Goal: Task Accomplishment & Management: Use online tool/utility

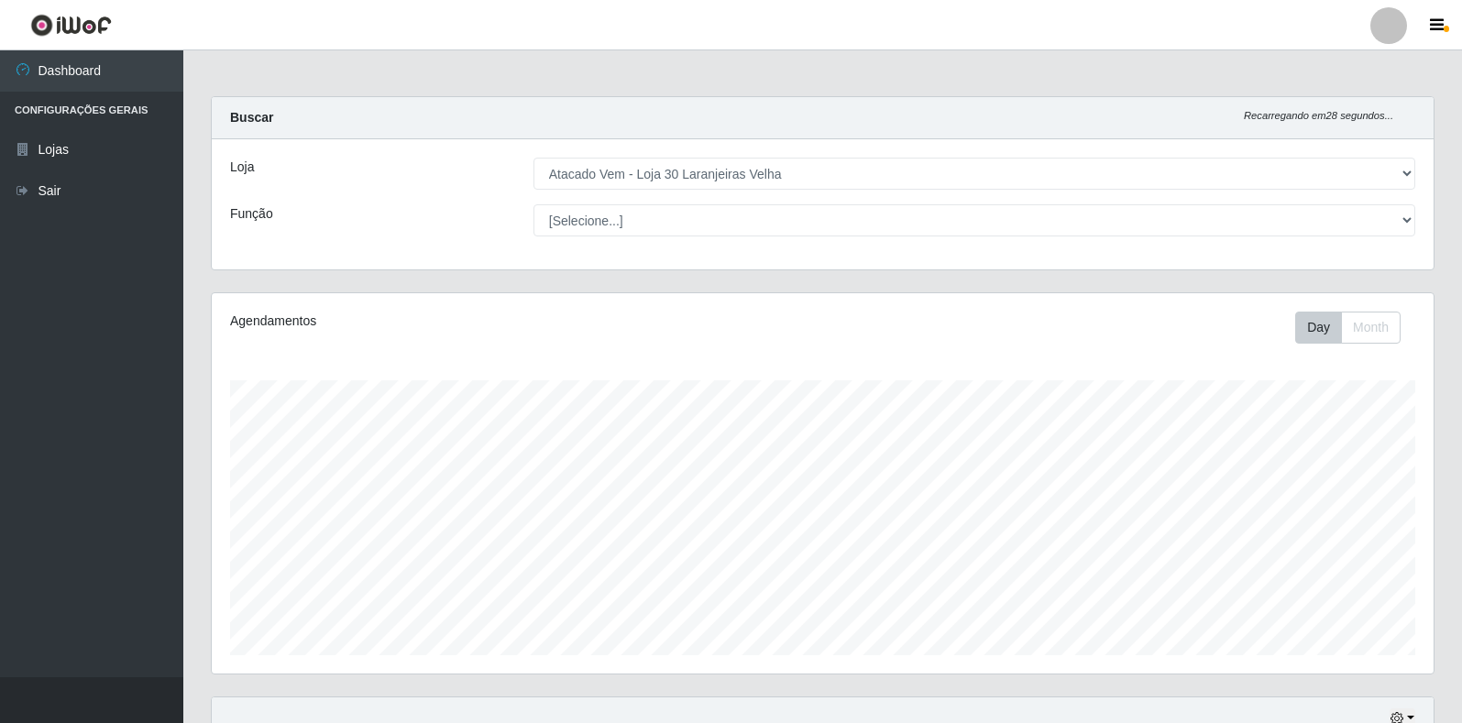
select select "495"
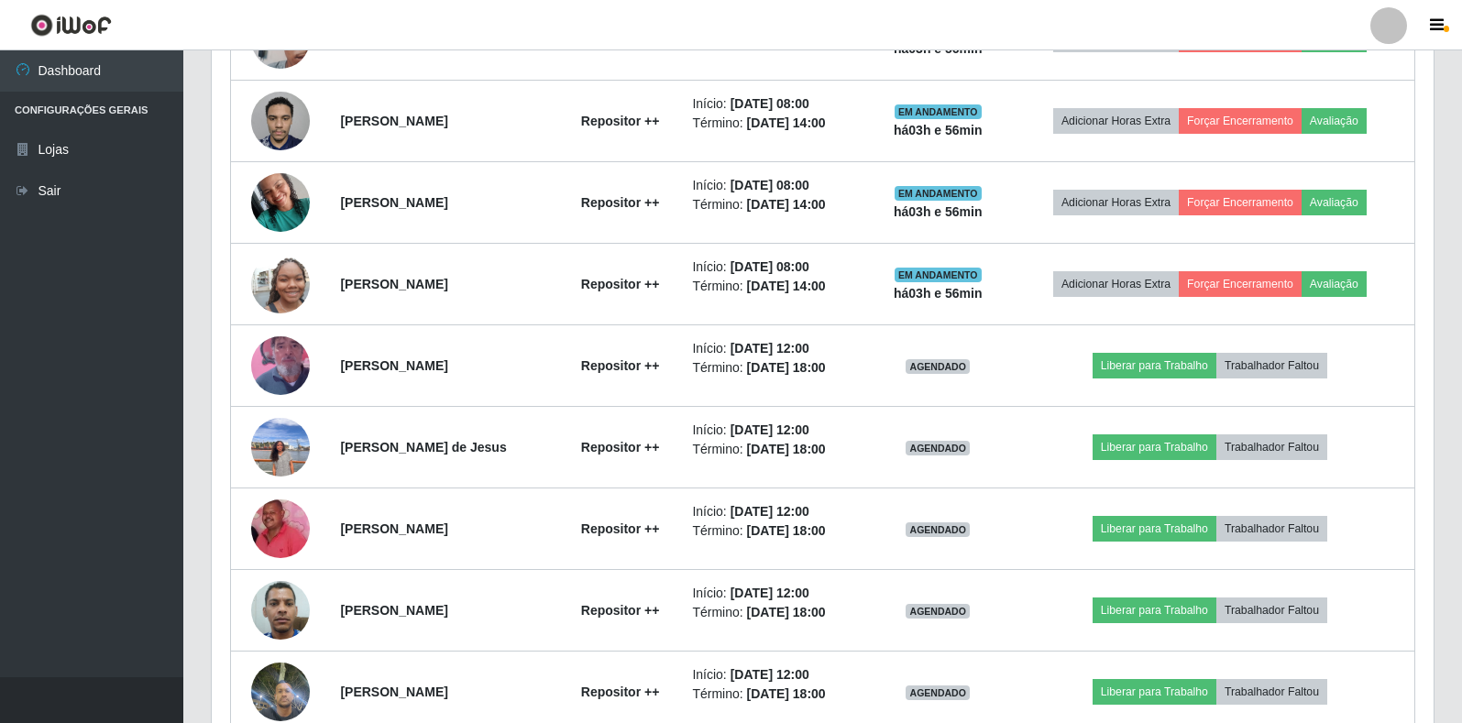
scroll to position [809, 0]
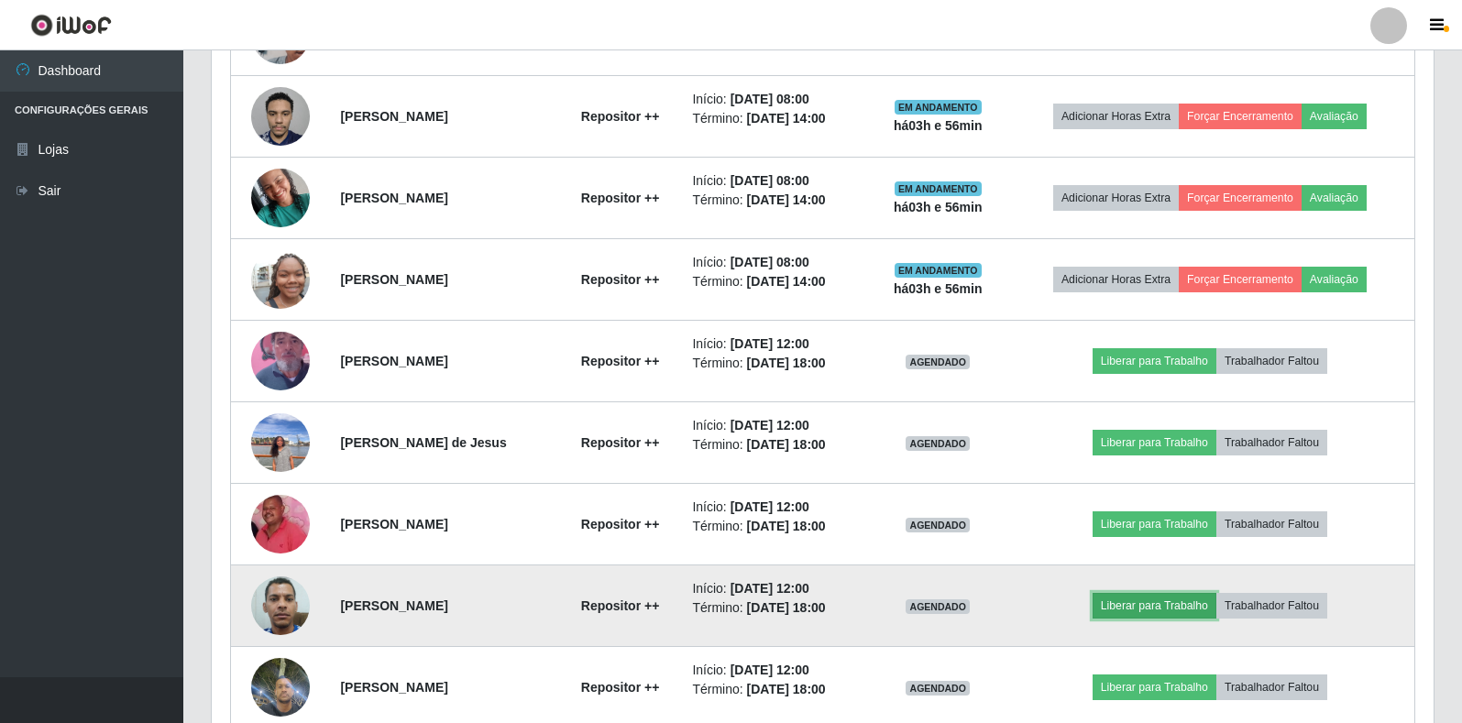
click at [1160, 606] on button "Liberar para Trabalho" at bounding box center [1155, 606] width 124 height 26
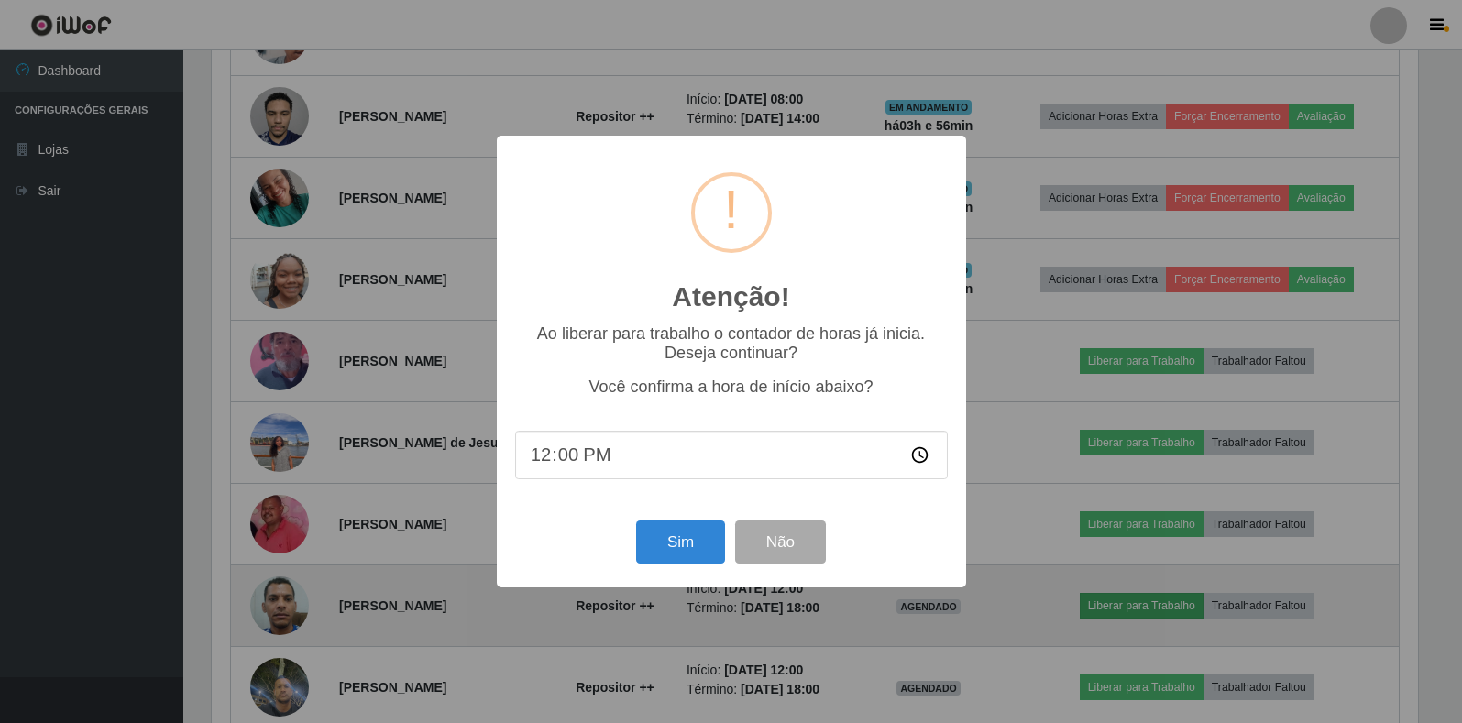
scroll to position [380, 1211]
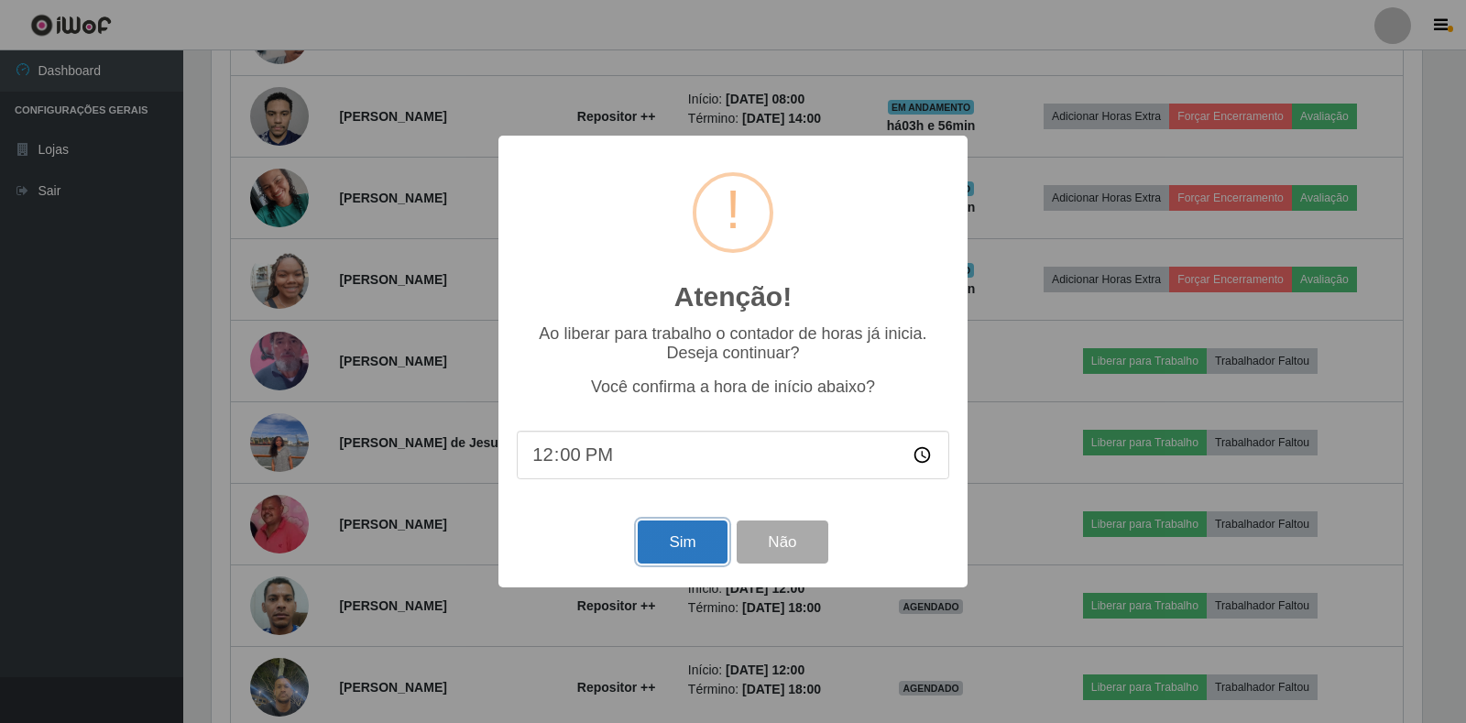
click at [660, 550] on button "Sim" at bounding box center [682, 542] width 89 height 43
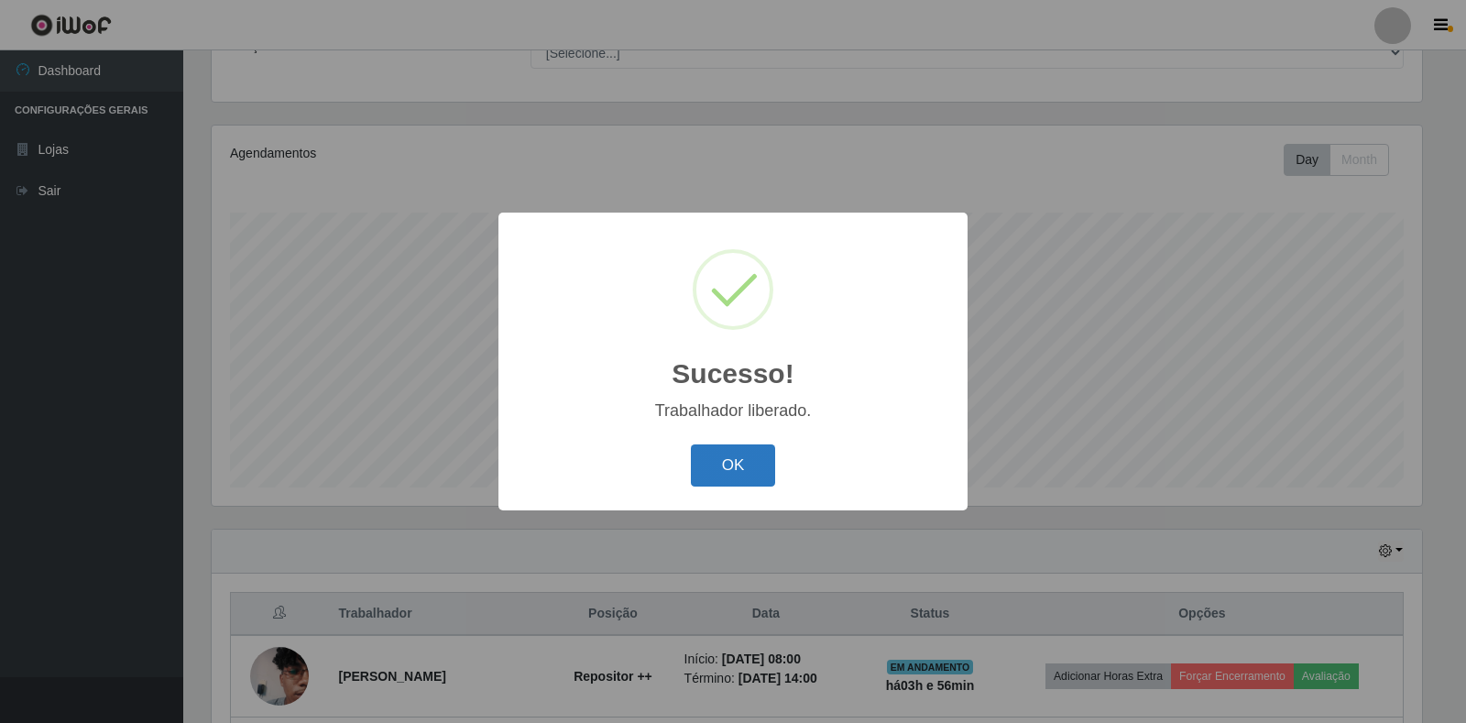
click at [723, 458] on button "OK" at bounding box center [733, 466] width 85 height 43
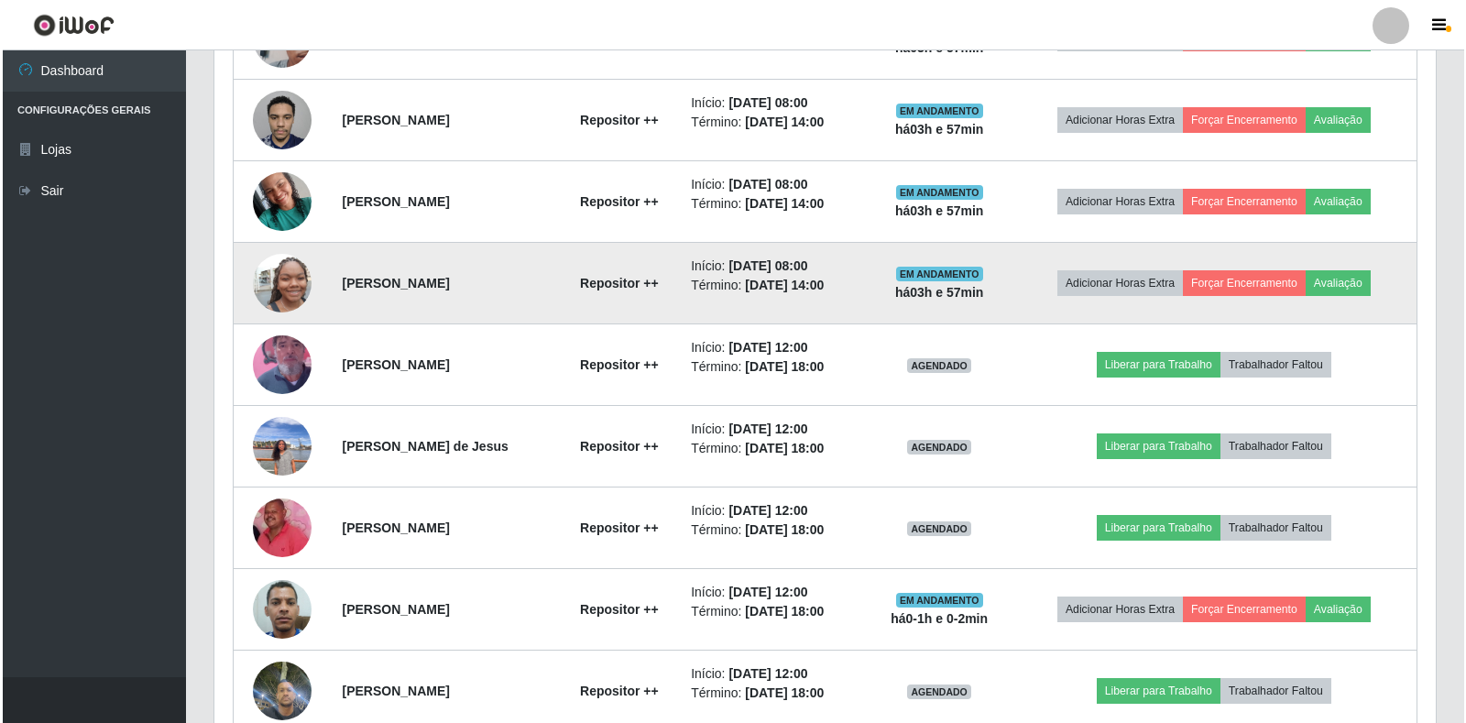
scroll to position [809, 0]
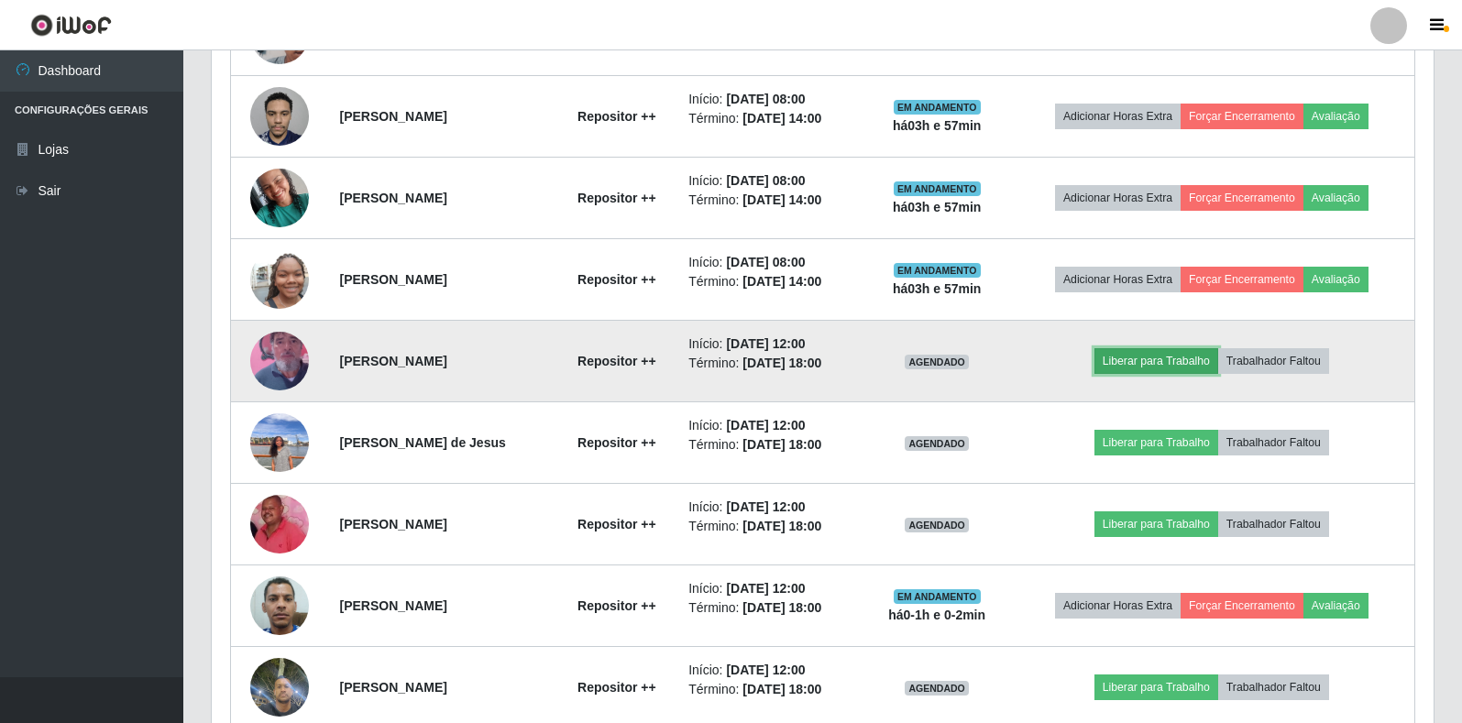
click at [1144, 359] on button "Liberar para Trabalho" at bounding box center [1156, 361] width 124 height 26
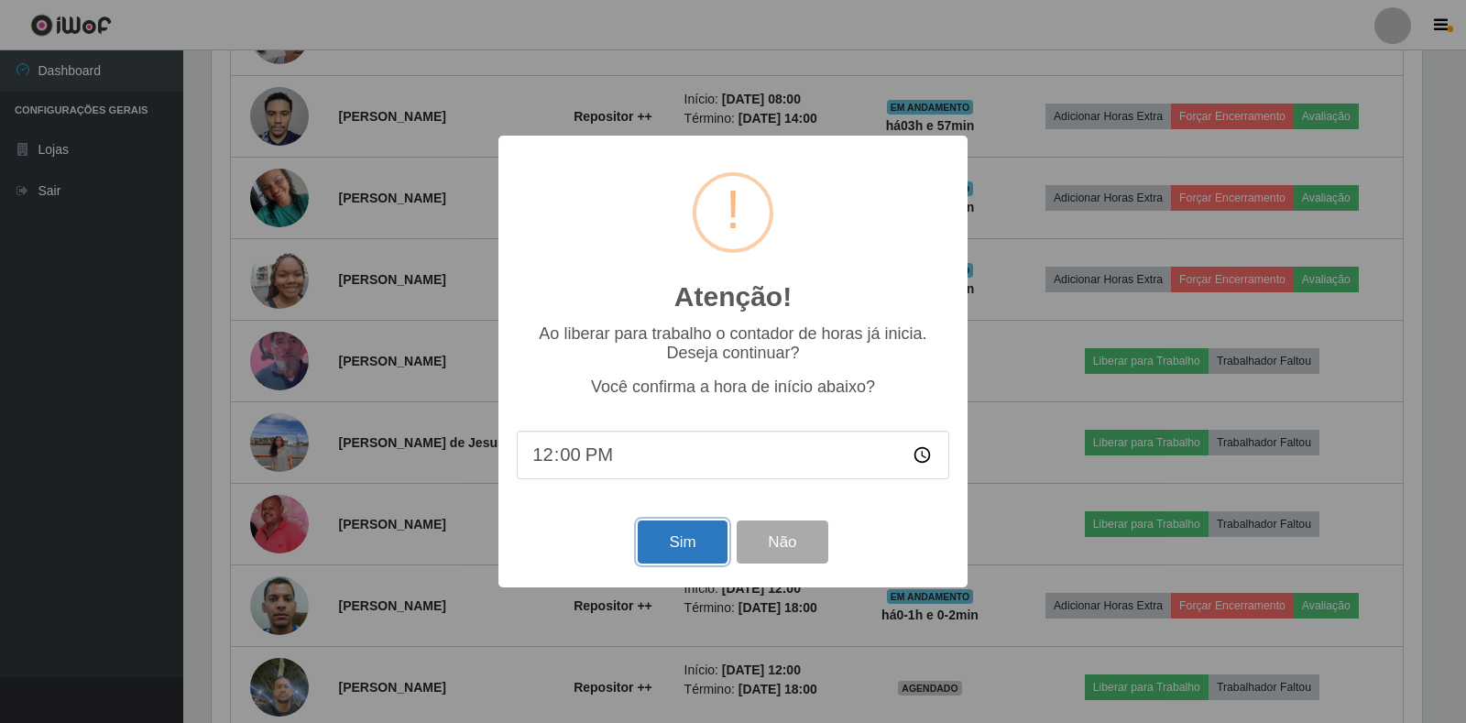
click at [664, 560] on button "Sim" at bounding box center [682, 542] width 89 height 43
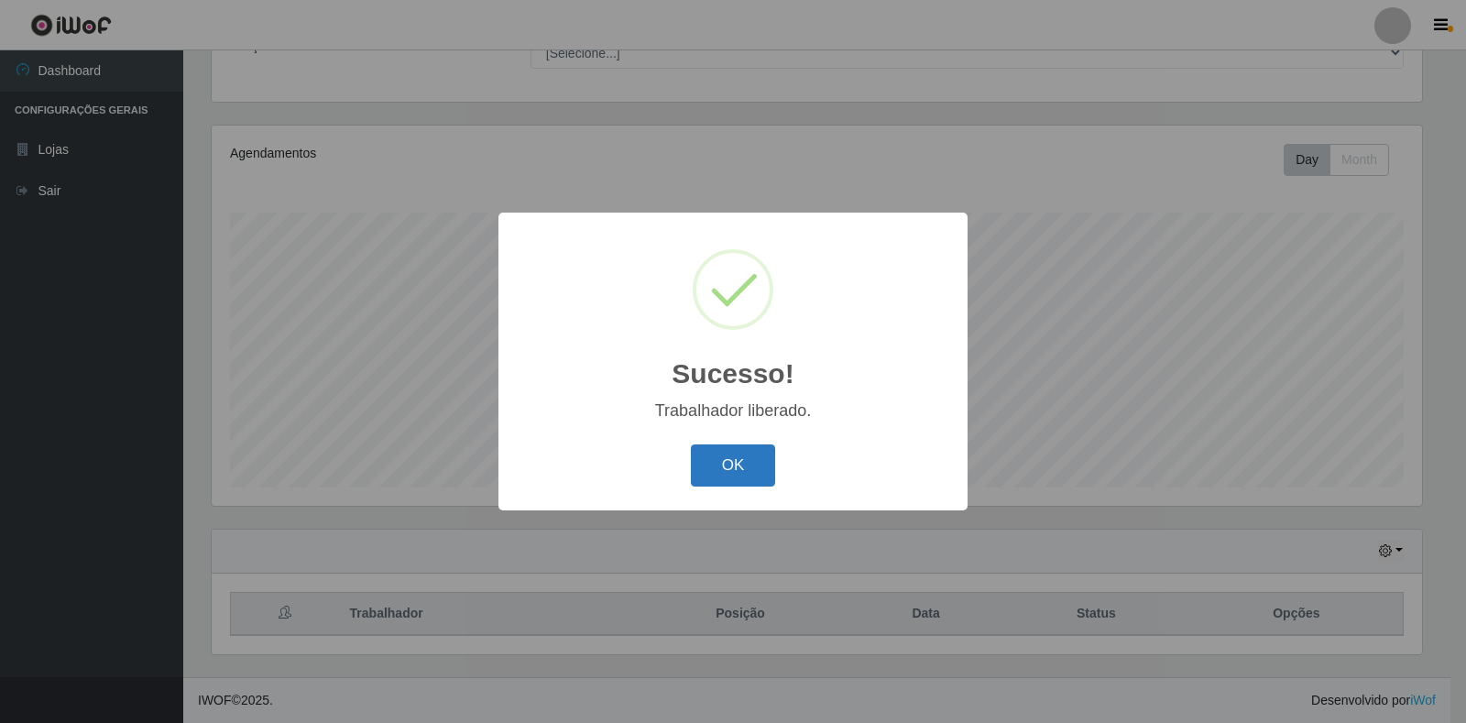
click at [742, 468] on button "OK" at bounding box center [733, 466] width 85 height 43
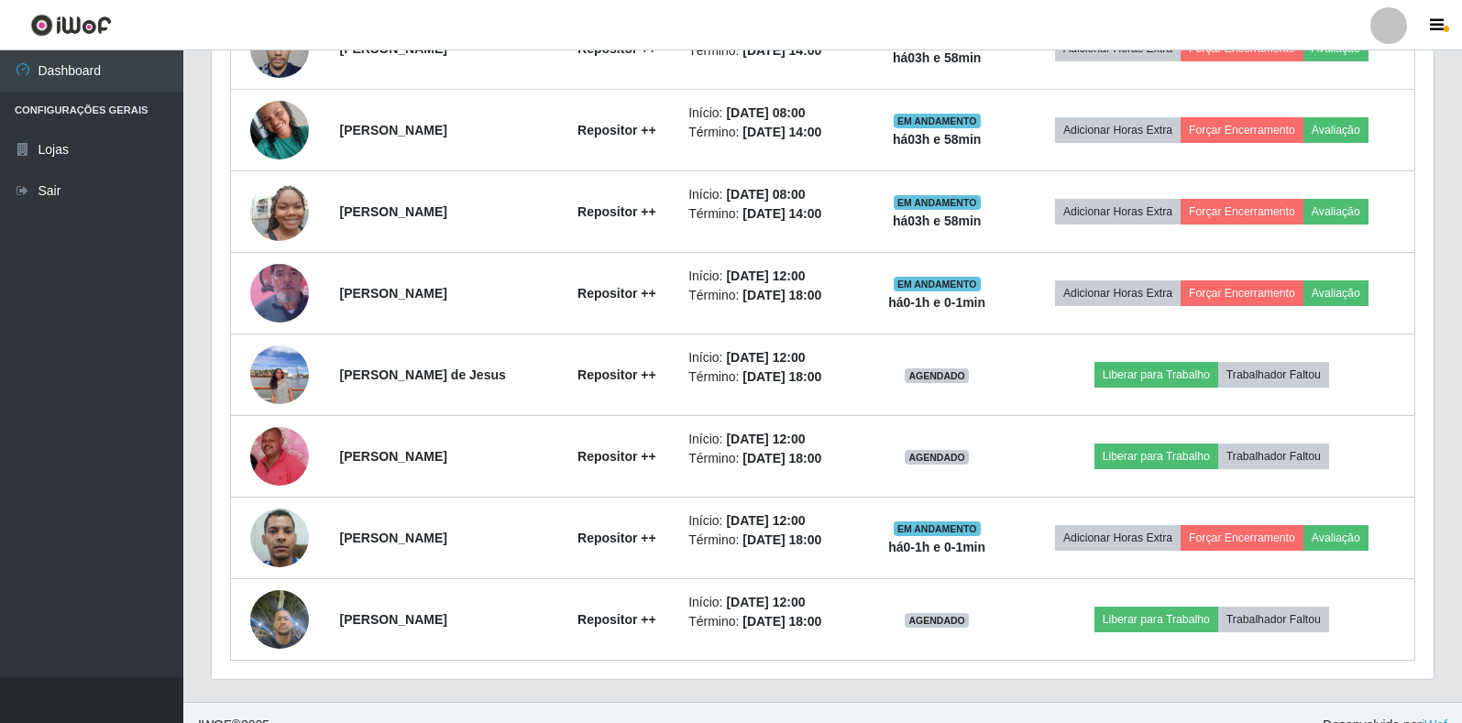
scroll to position [901, 0]
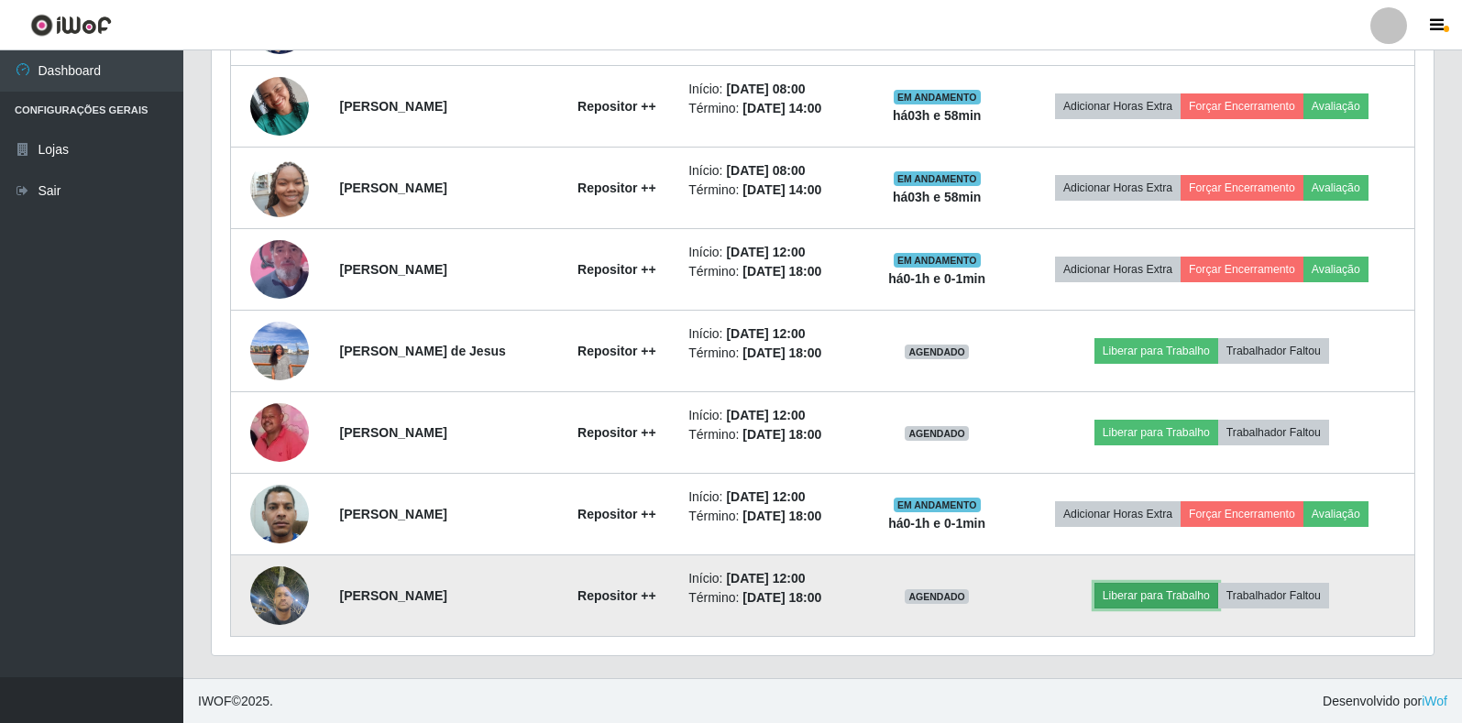
click at [1147, 588] on button "Liberar para Trabalho" at bounding box center [1156, 596] width 124 height 26
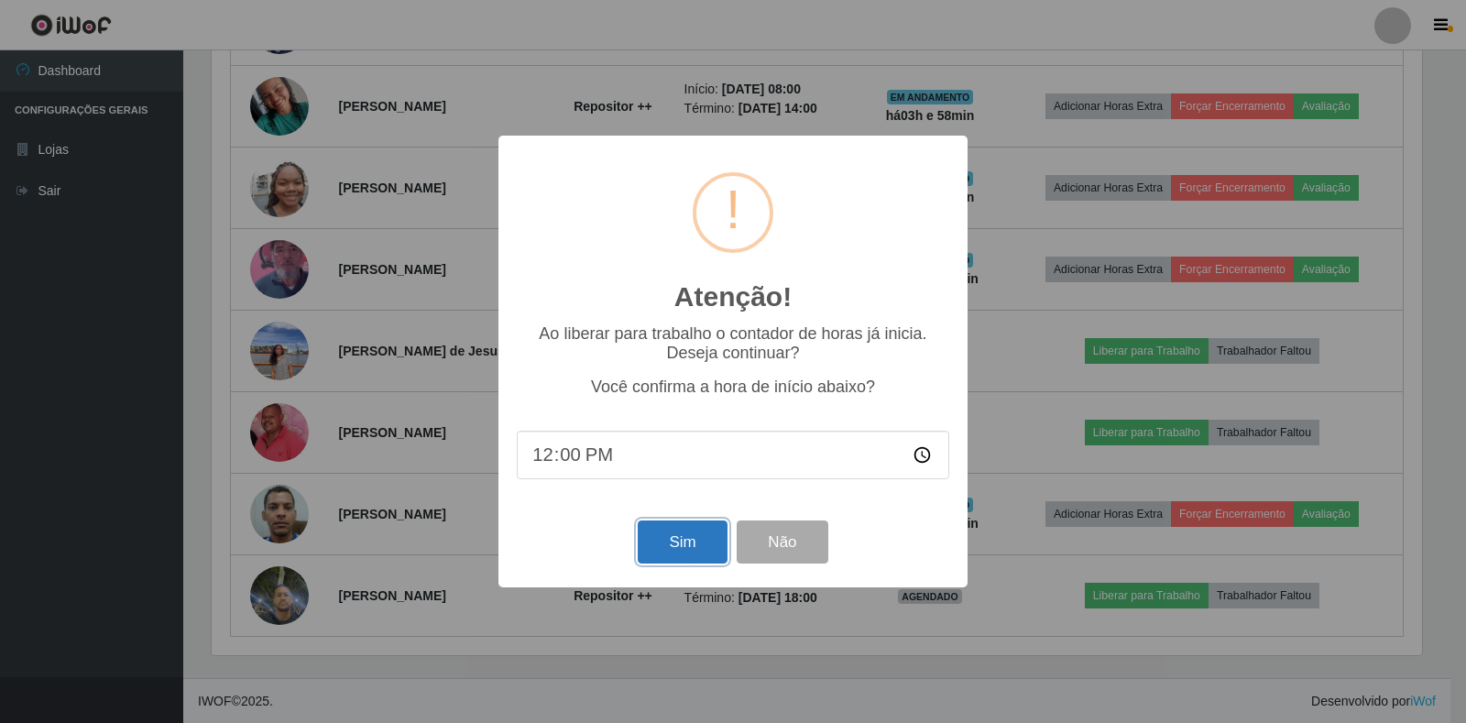
click at [682, 532] on button "Sim" at bounding box center [682, 542] width 89 height 43
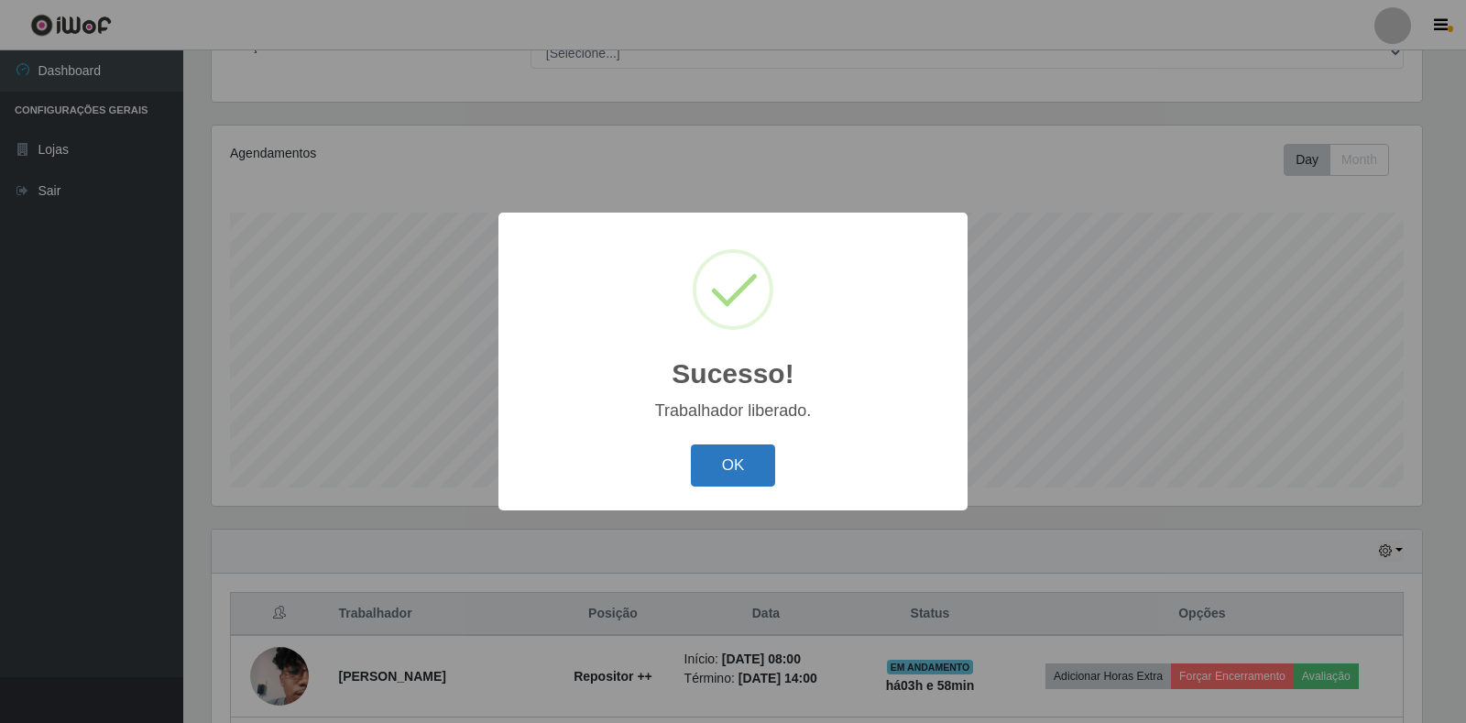
click at [743, 475] on button "OK" at bounding box center [733, 466] width 85 height 43
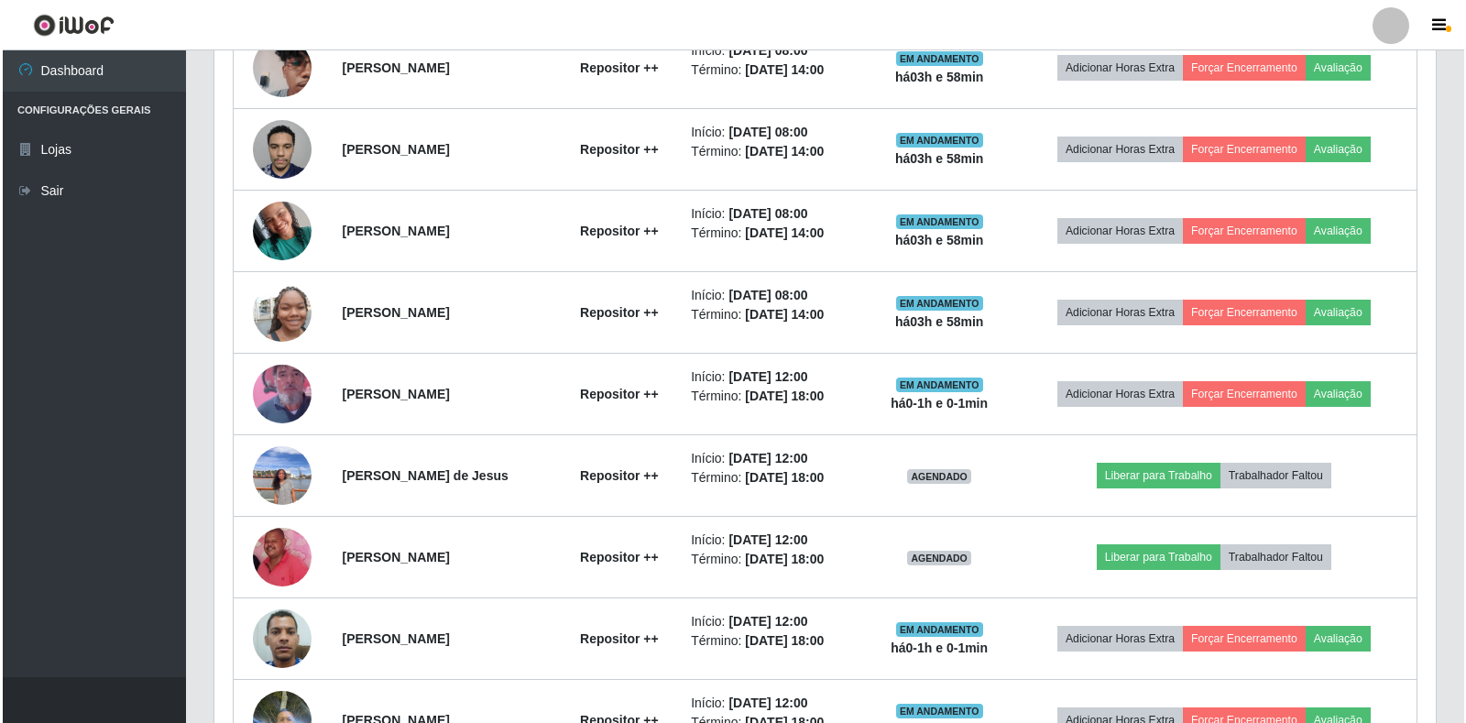
scroll to position [809, 0]
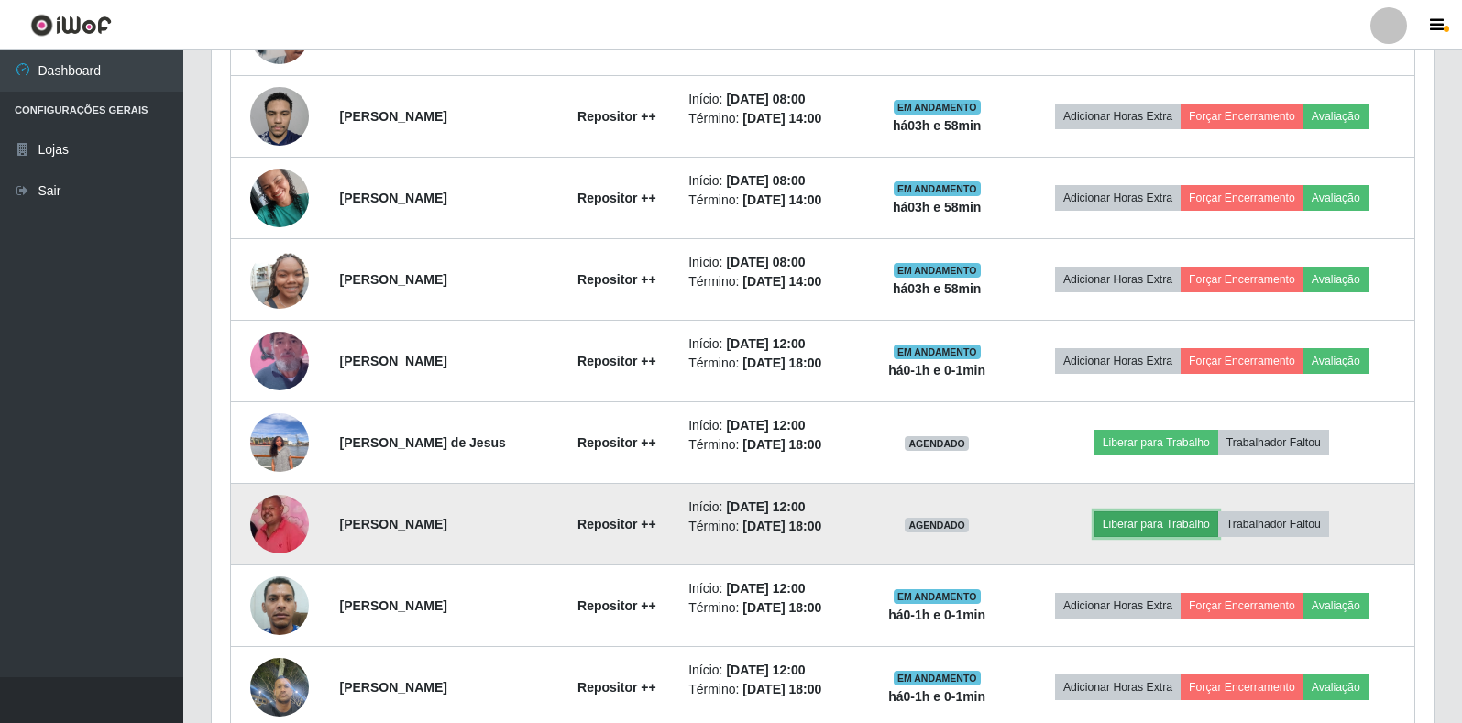
click at [1170, 528] on button "Liberar para Trabalho" at bounding box center [1156, 524] width 124 height 26
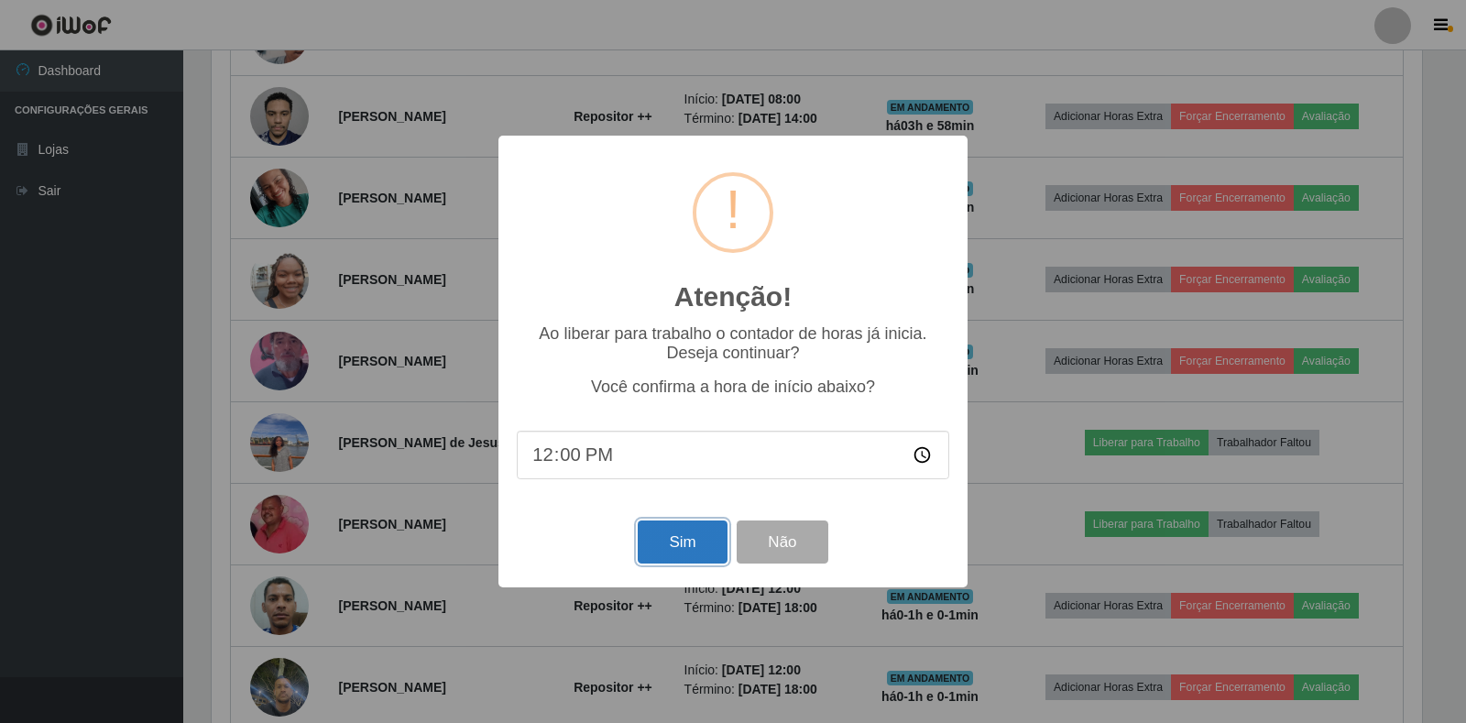
click at [725, 536] on button "Sim" at bounding box center [682, 542] width 89 height 43
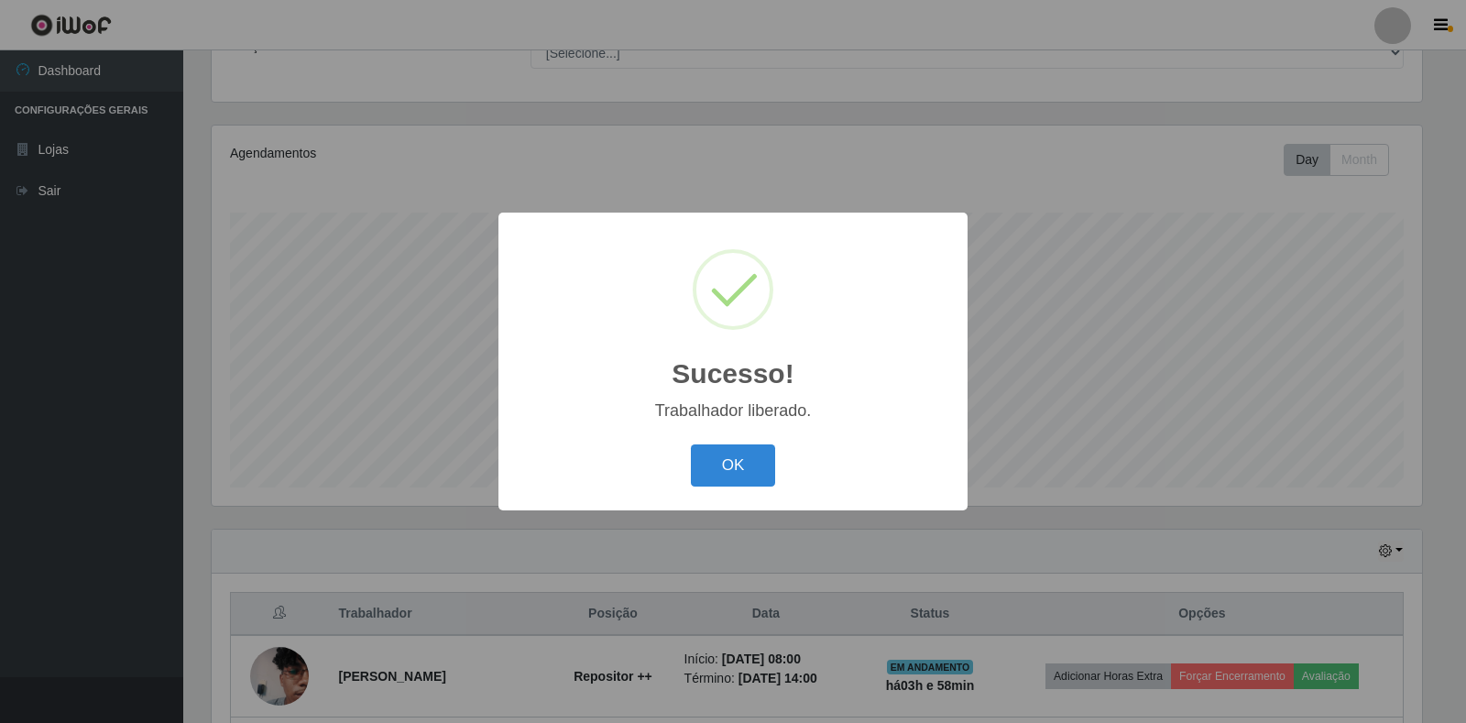
click at [733, 444] on div "OK Cancel" at bounding box center [733, 465] width 433 height 52
click at [731, 463] on button "OK" at bounding box center [733, 466] width 85 height 43
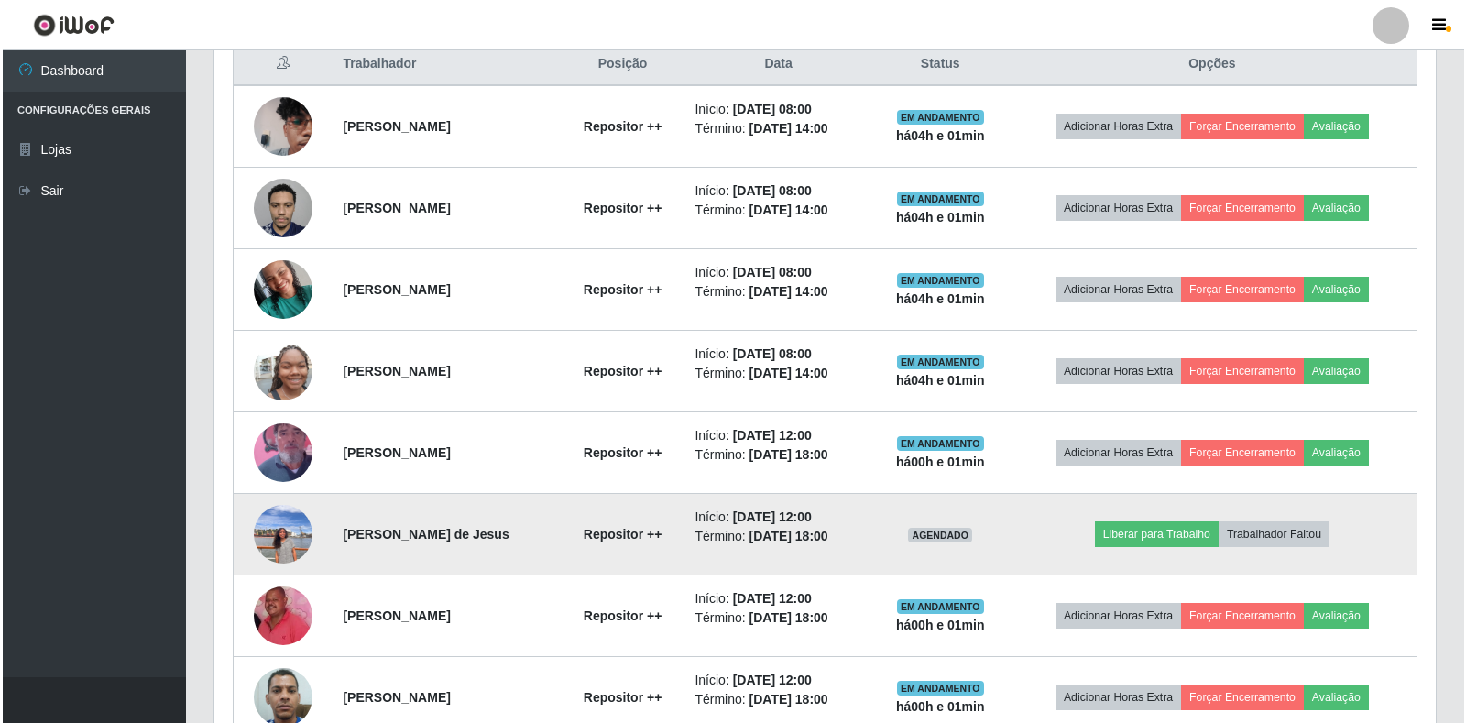
scroll to position [809, 0]
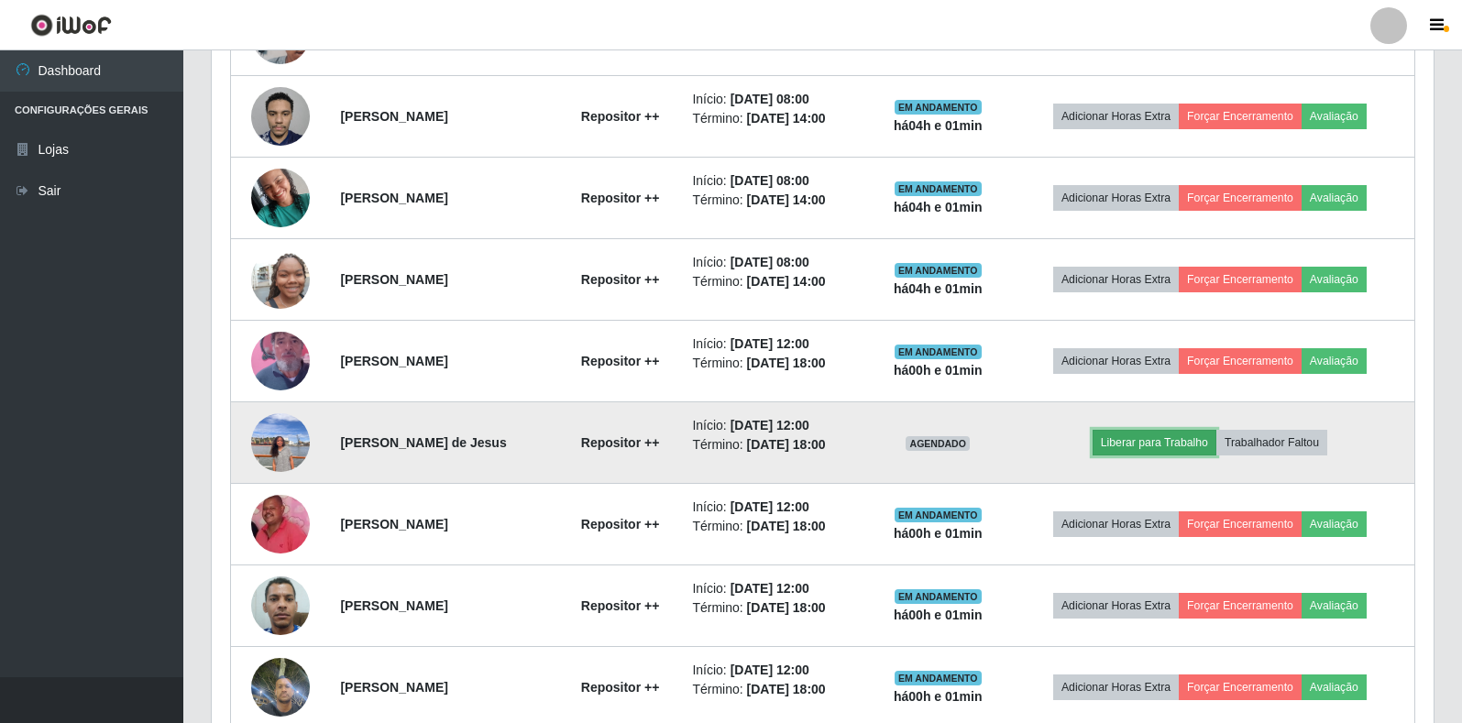
click at [1141, 445] on button "Liberar para Trabalho" at bounding box center [1155, 443] width 124 height 26
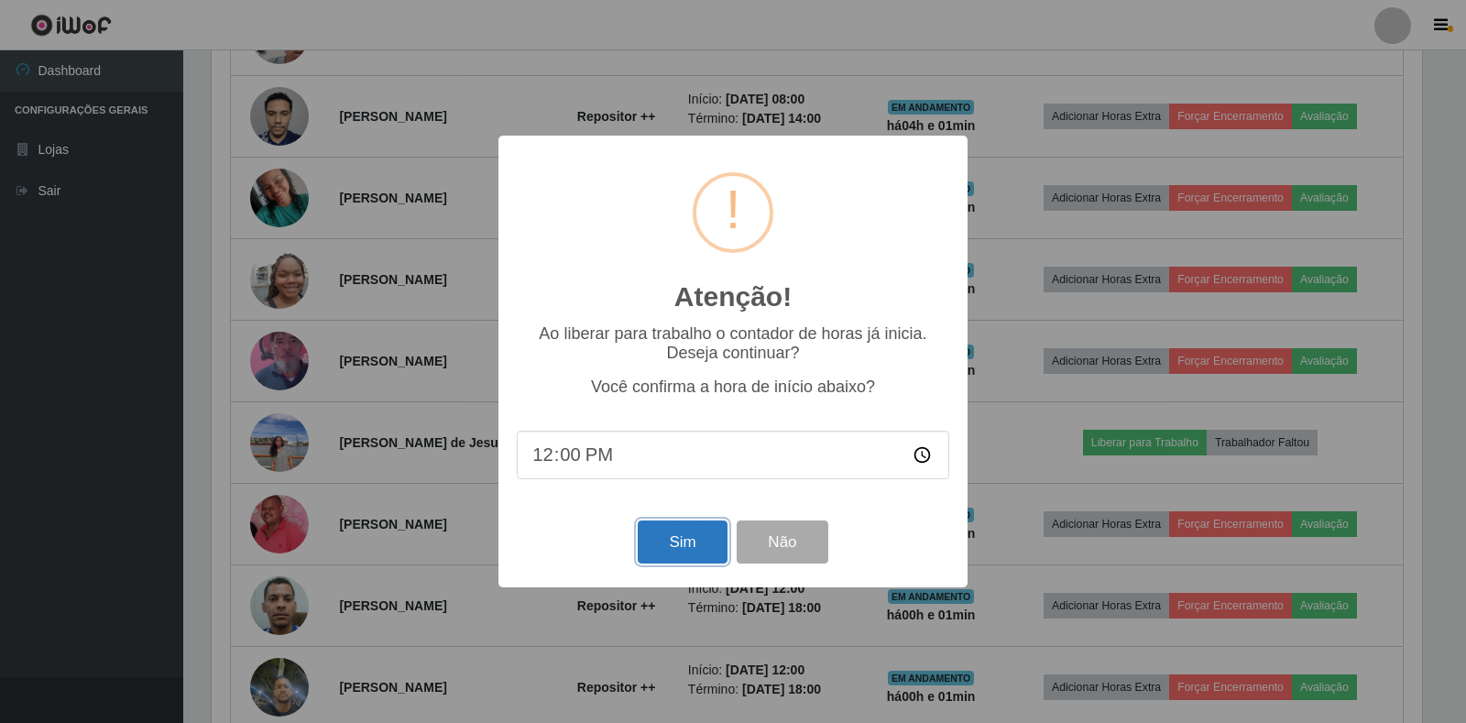
click at [664, 552] on button "Sim" at bounding box center [682, 542] width 89 height 43
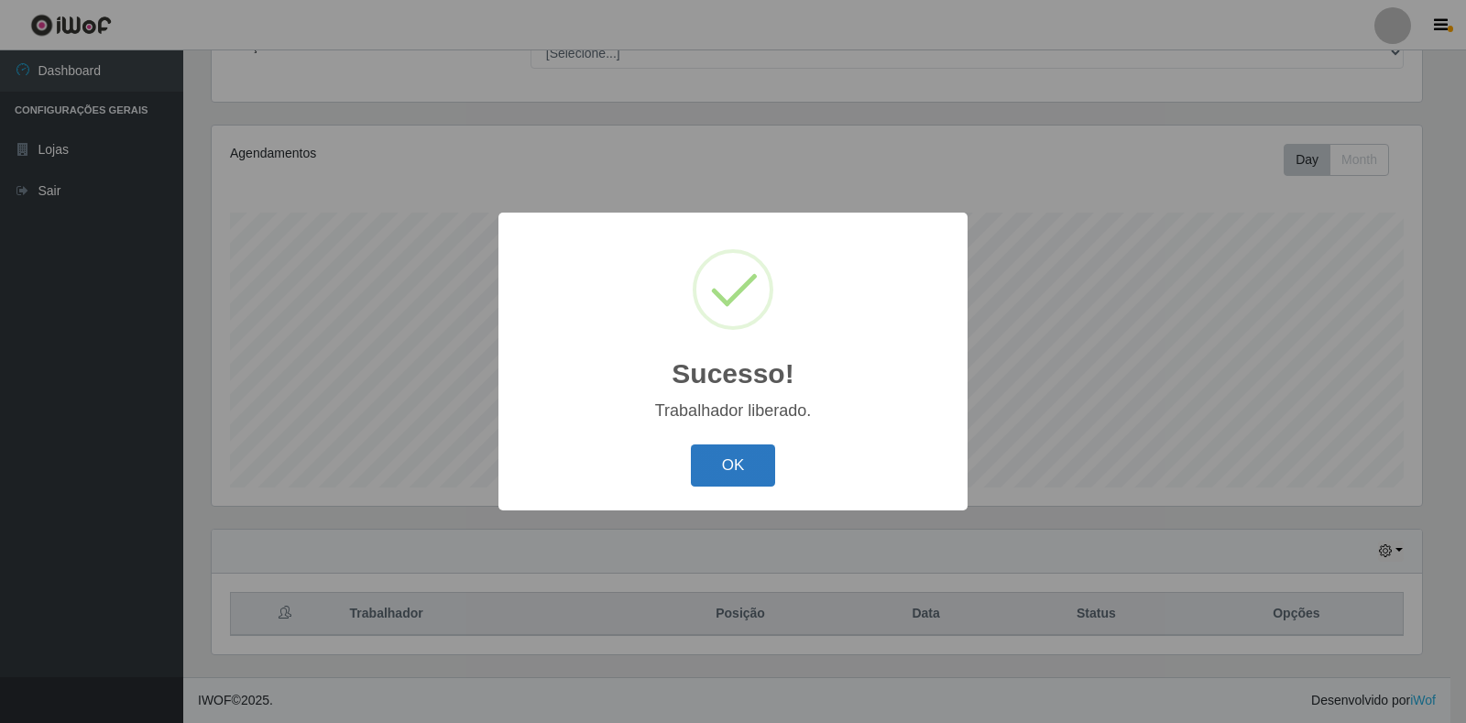
click at [707, 467] on button "OK" at bounding box center [733, 466] width 85 height 43
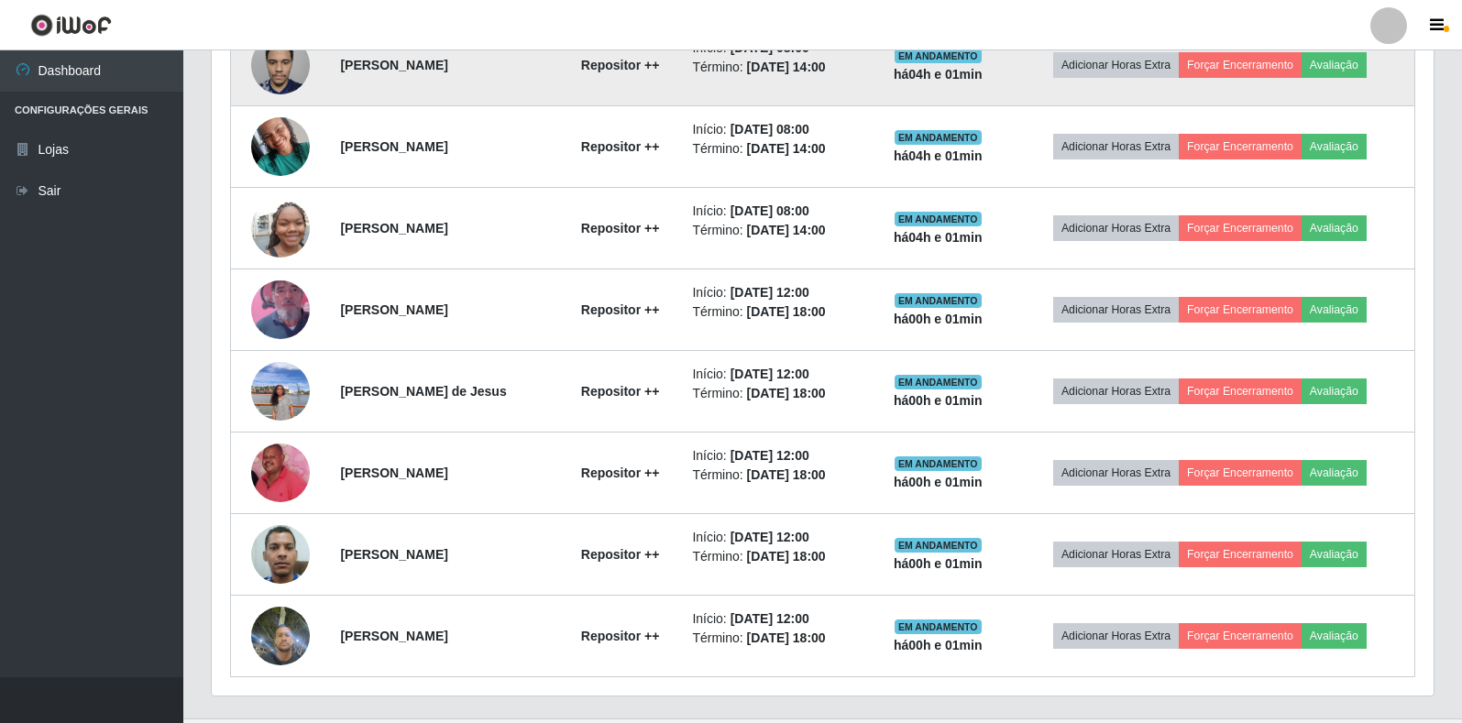
scroll to position [902, 0]
